Goal: Find specific page/section

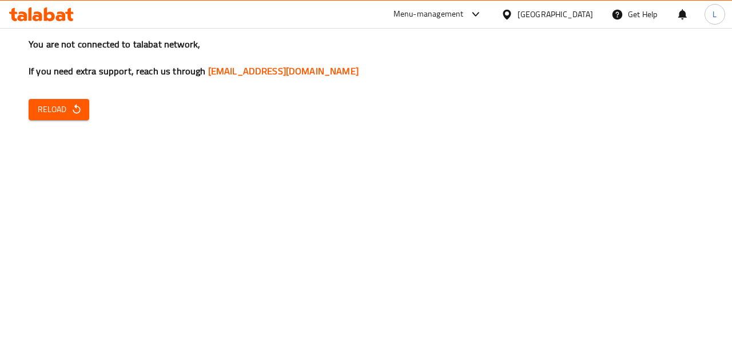
click at [71, 113] on icon "button" at bounding box center [76, 109] width 11 height 11
click at [51, 110] on span "Reload" at bounding box center [59, 109] width 42 height 14
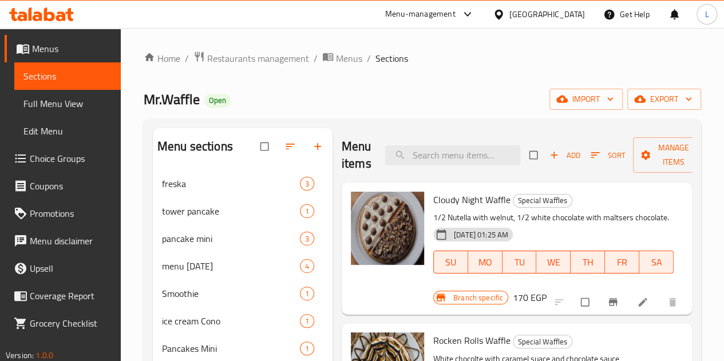
scroll to position [63, 0]
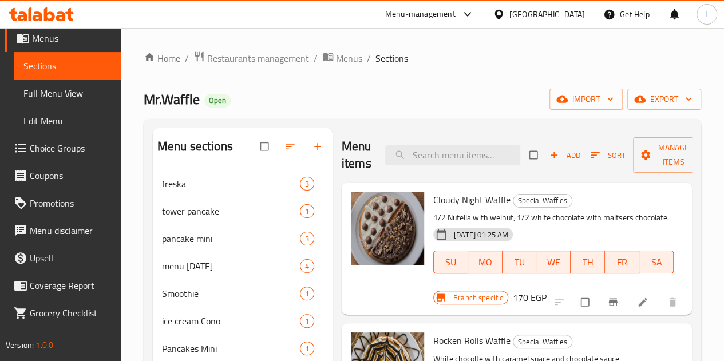
click at [54, 196] on span "Promotions" at bounding box center [71, 203] width 82 height 14
